Goal: Navigation & Orientation: Understand site structure

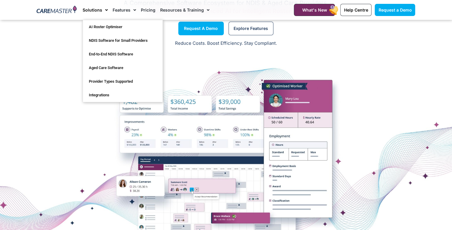
click at [89, 10] on link "Solutions" at bounding box center [95, 10] width 25 height 20
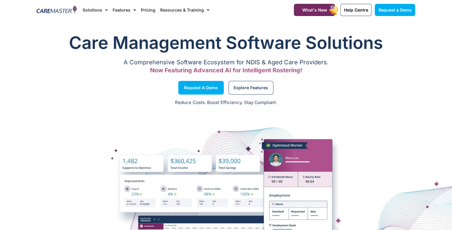
click at [89, 10] on link "Solutions" at bounding box center [95, 10] width 25 height 20
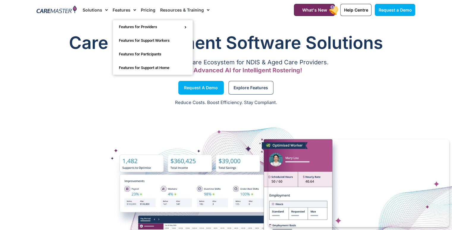
click at [68, 13] on img at bounding box center [57, 10] width 40 height 9
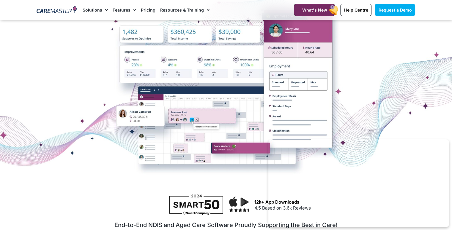
scroll to position [121, 0]
